Goal: Transaction & Acquisition: Subscribe to service/newsletter

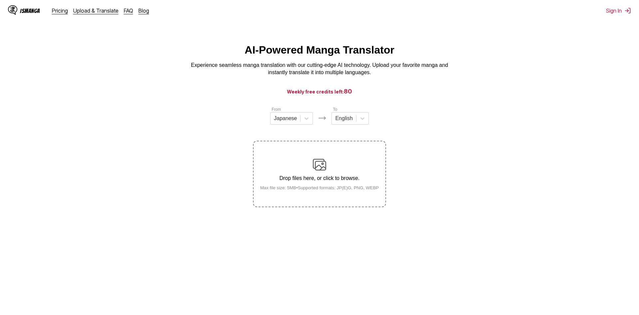
click at [514, 34] on html "IsManga Pricing Upload & Translate FAQ Blog Sign In Pricing Upload & Translate …" at bounding box center [319, 195] width 639 height 390
click at [517, 119] on section "From Japanese To English Drop files here, or click to browse. Max file size: 5M…" at bounding box center [319, 156] width 629 height 101
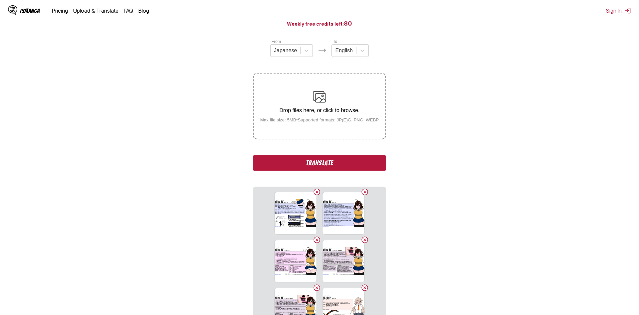
click at [328, 167] on button "Translate" at bounding box center [319, 163] width 133 height 15
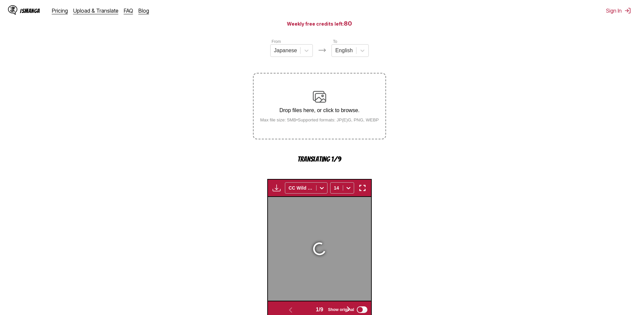
scroll to position [197, 0]
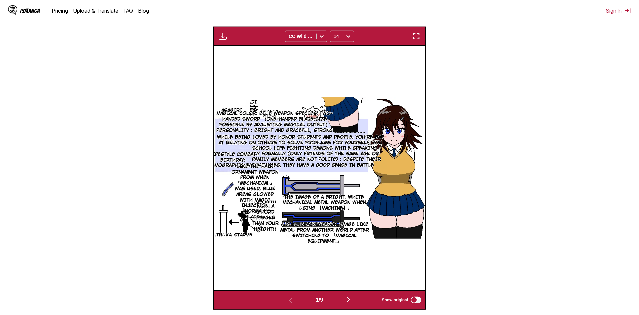
click at [419, 36] on img "button" at bounding box center [417, 36] width 8 height 8
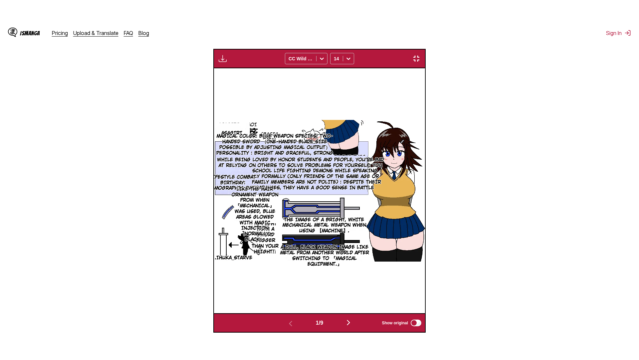
scroll to position [70, 0]
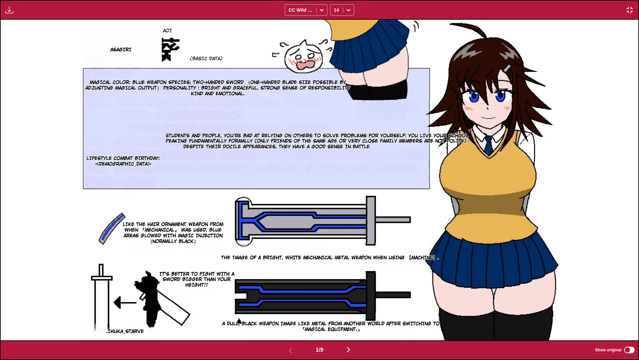
click at [351, 315] on img "button" at bounding box center [349, 349] width 8 height 8
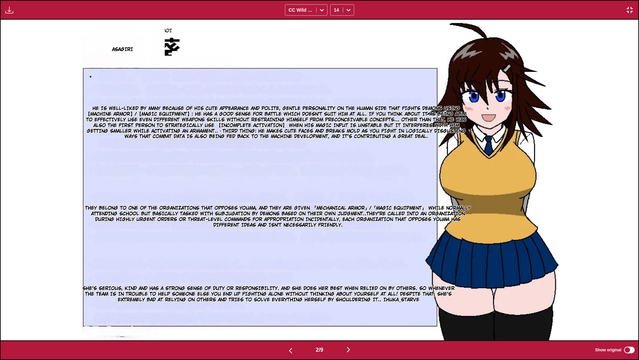
click at [357, 315] on button "button" at bounding box center [349, 350] width 40 height 10
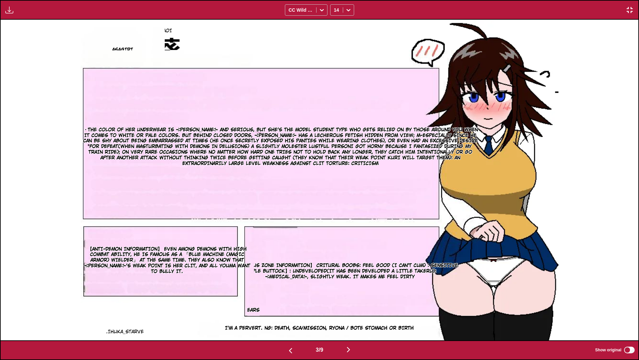
click at [349, 315] on img "button" at bounding box center [349, 349] width 8 height 8
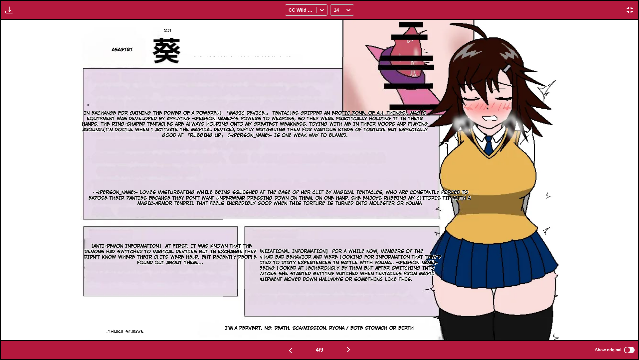
click at [346, 6] on div at bounding box center [348, 10] width 11 height 11
click at [342, 60] on div "12" at bounding box center [342, 55] width 24 height 10
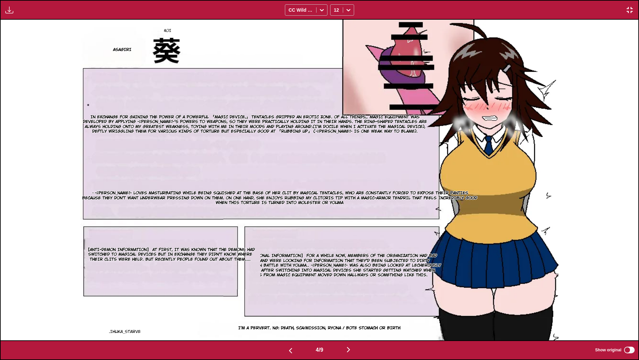
click at [351, 315] on img "button" at bounding box center [349, 349] width 8 height 8
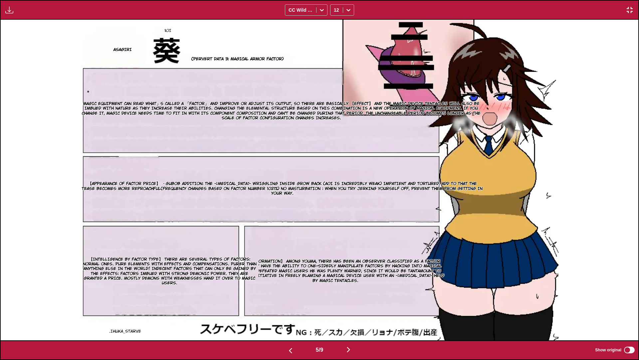
click at [348, 315] on img "button" at bounding box center [349, 349] width 8 height 8
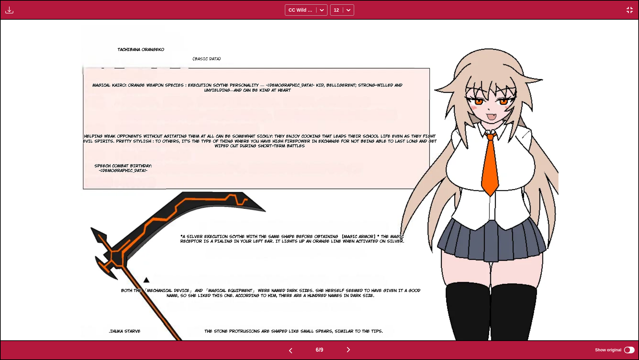
click at [353, 315] on img "button" at bounding box center [349, 349] width 8 height 8
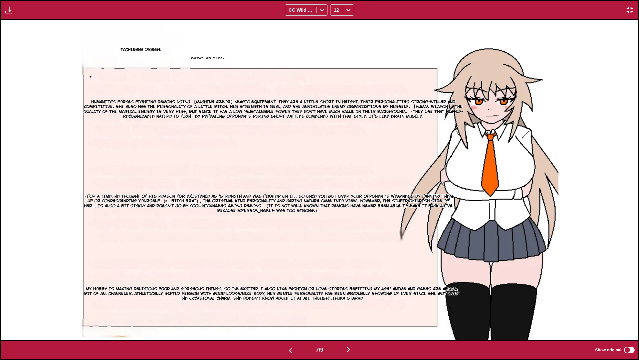
click at [353, 315] on img "button" at bounding box center [349, 349] width 8 height 8
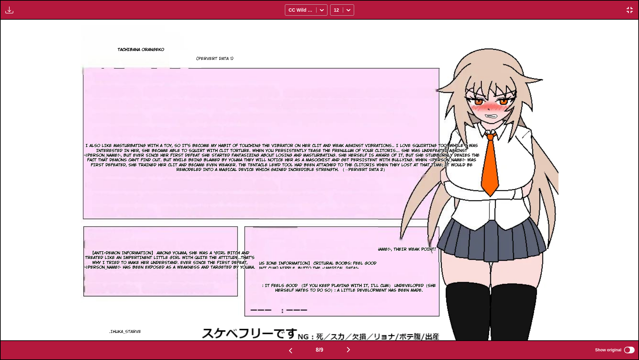
click at [353, 315] on img "button" at bounding box center [349, 349] width 8 height 8
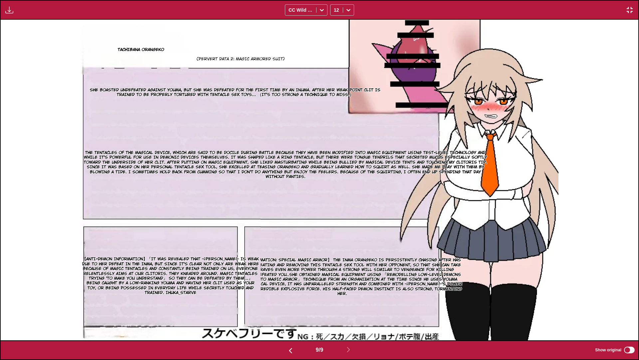
click at [330, 276] on p "【Special Information: Special Magic Armor】 The inma Orangeko is persistently ch…" at bounding box center [342, 276] width 244 height 41
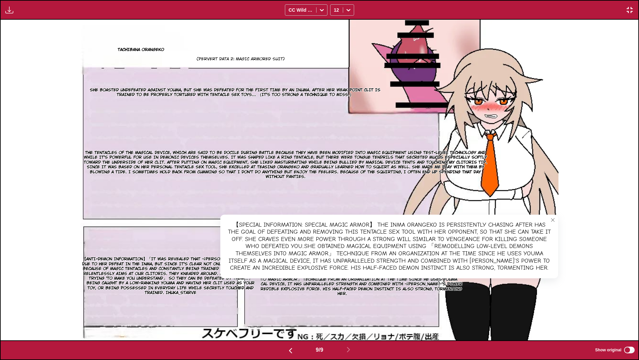
click at [546, 266] on div "【Special Information: Special Magic Armor】 The inma Orangeko is persistently ch…" at bounding box center [389, 246] width 338 height 64
click at [552, 266] on div "【Special Information: Special Magic Armor】 The inma Orangeko is persistently ch…" at bounding box center [389, 246] width 338 height 64
drag, startPoint x: 545, startPoint y: 267, endPoint x: 526, endPoint y: 268, distance: 18.7
click at [525, 269] on div "【Special Information: Special Magic Armor】 The inma Orangeko is persistently ch…" at bounding box center [389, 246] width 338 height 64
click at [554, 218] on icon "close-tooltip" at bounding box center [553, 219] width 5 height 5
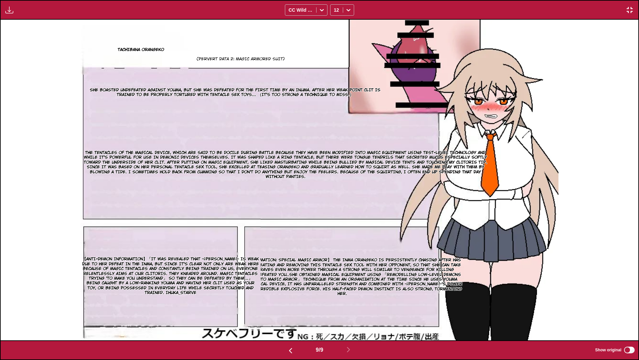
click at [633, 10] on img "button" at bounding box center [630, 10] width 8 height 8
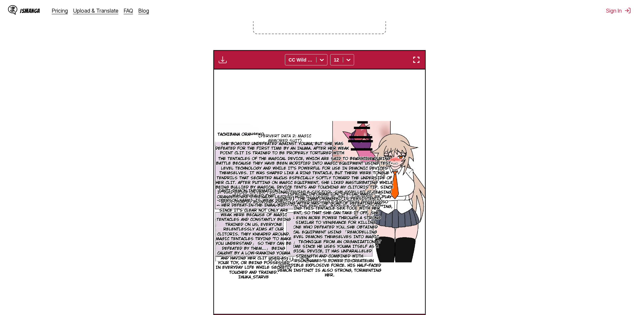
scroll to position [0, 0]
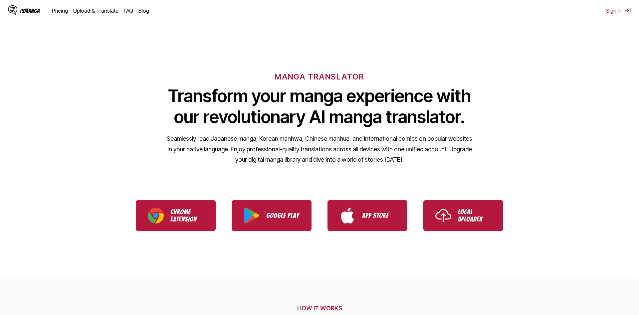
click at [67, 15] on div "IsManga Pricing Upload & Translate FAQ Blog" at bounding box center [81, 10] width 147 height 21
click at [60, 8] on link "Pricing" at bounding box center [60, 10] width 16 height 7
